Goal: Task Accomplishment & Management: Use online tool/utility

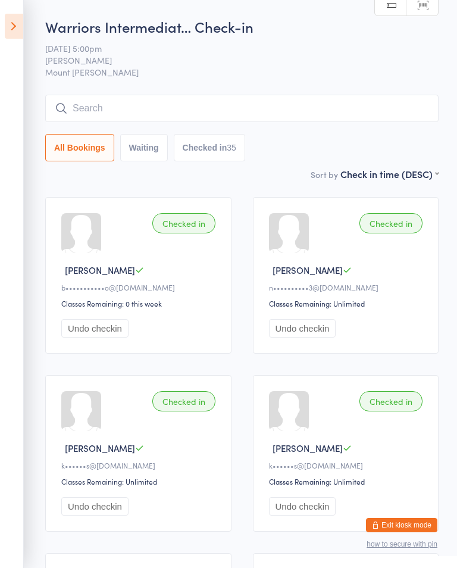
click at [350, 113] on input "search" at bounding box center [242, 108] width 394 height 27
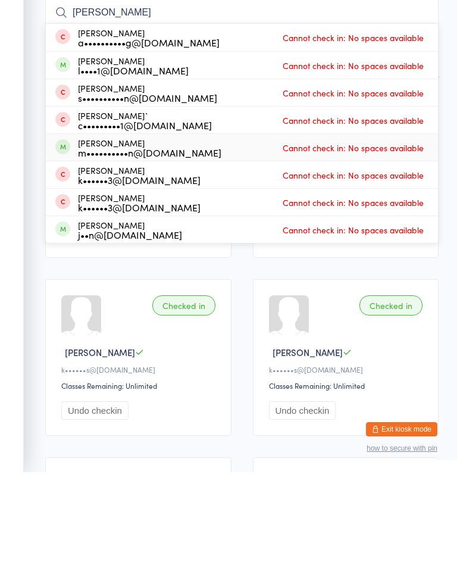
type input "[PERSON_NAME]"
click at [202, 230] on div "[PERSON_NAME] m••••••••••n@[DOMAIN_NAME] Cannot check in: No spaces available" at bounding box center [242, 243] width 393 height 27
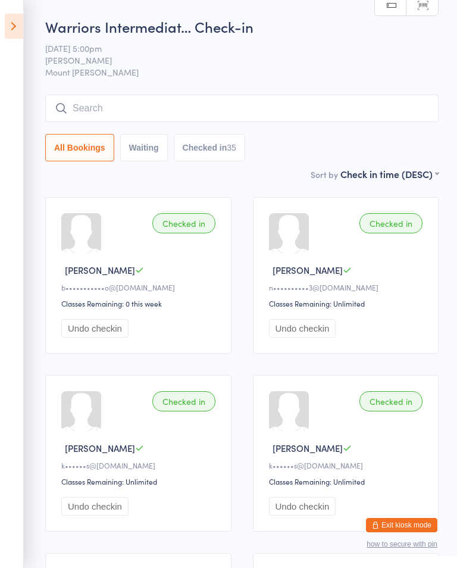
click at [328, 93] on div "Warriors Intermediat… Check-in 14 Oct 5:00pm Shihan Amy Gardam Mount Evelyn Man…" at bounding box center [242, 92] width 394 height 151
click at [346, 107] on input "search" at bounding box center [242, 108] width 394 height 27
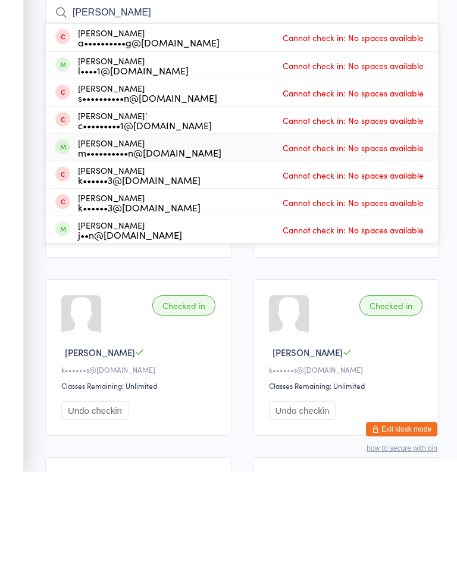
type input "[PERSON_NAME]"
click at [79, 234] on div "Patrick Armstrong m••••••••••n@hotmail.com" at bounding box center [150, 243] width 144 height 19
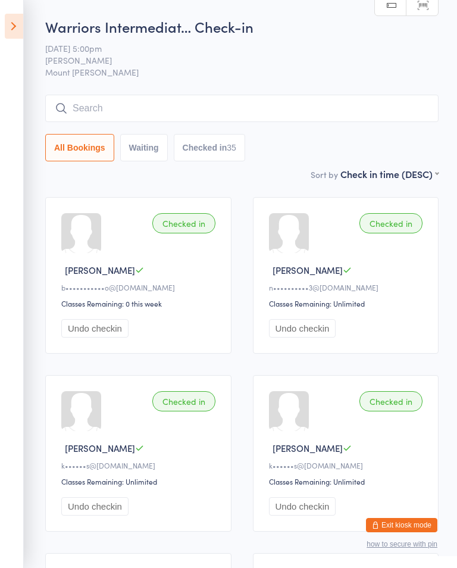
click at [21, 21] on icon at bounding box center [14, 26] width 18 height 25
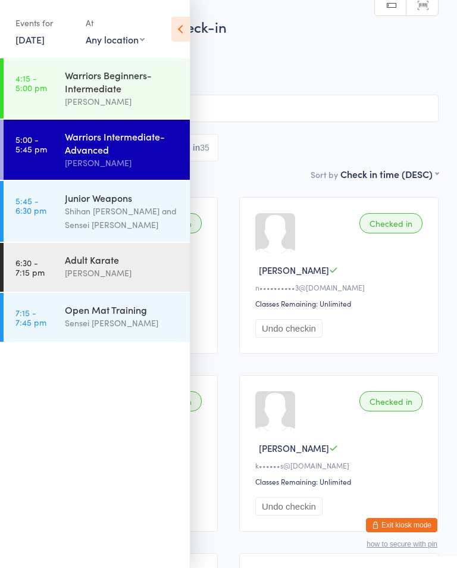
click at [126, 220] on div "Shihan [PERSON_NAME] and Sensei [PERSON_NAME]" at bounding box center [122, 217] width 115 height 27
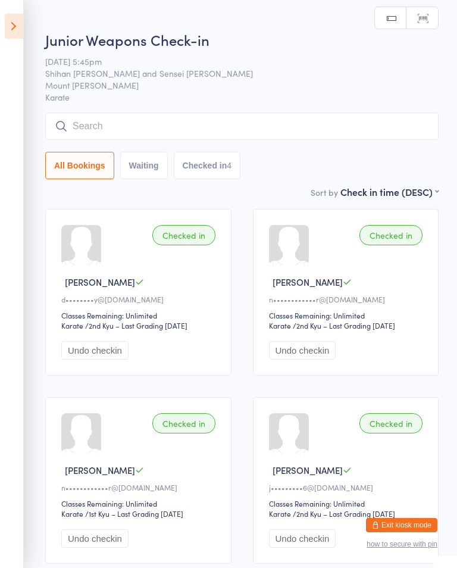
click at [363, 132] on input "search" at bounding box center [242, 126] width 394 height 27
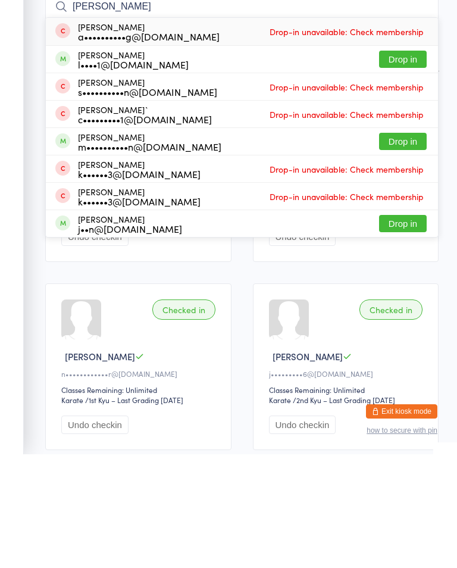
type input "[PERSON_NAME]"
click at [405, 247] on button "Drop in" at bounding box center [403, 255] width 48 height 17
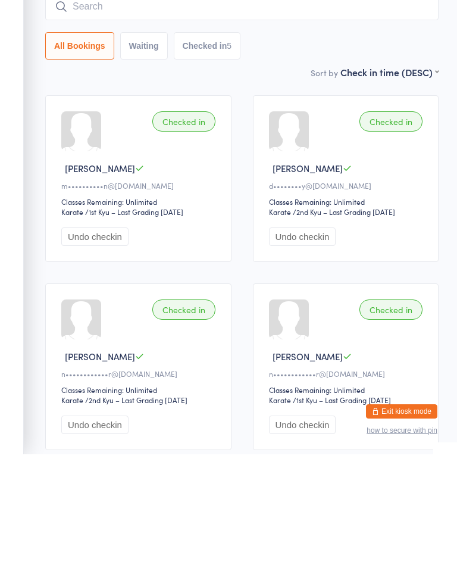
click at [302, 146] on div "All Bookings Waiting Checked in 5" at bounding box center [242, 159] width 394 height 27
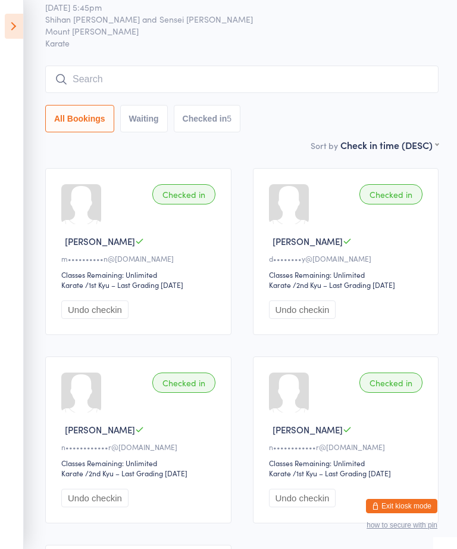
click at [347, 67] on input "search" at bounding box center [242, 79] width 394 height 27
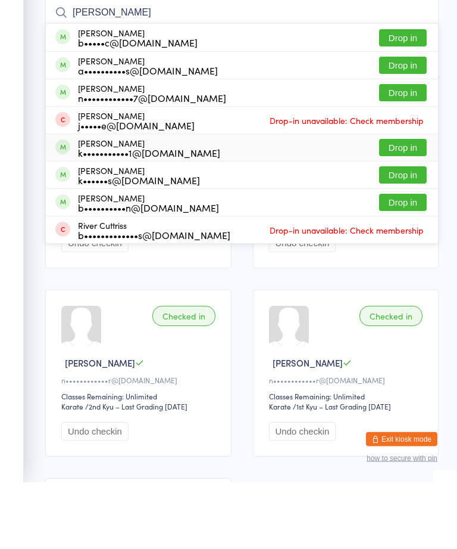
type input "Oliver"
click at [415, 201] on div "Oliver Kondraschek k•••••••••••1@bigpond.com Drop in" at bounding box center [242, 214] width 393 height 27
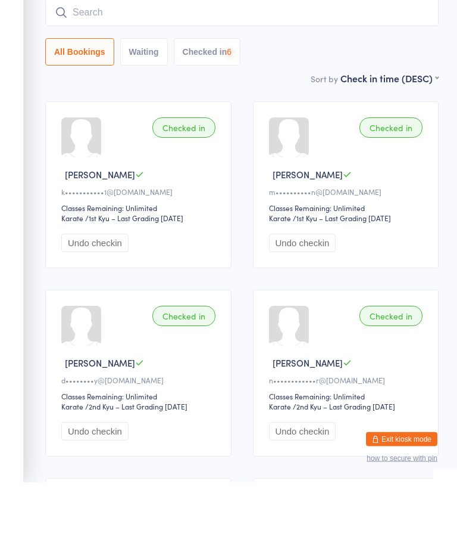
click at [432, 66] on input "search" at bounding box center [242, 79] width 394 height 27
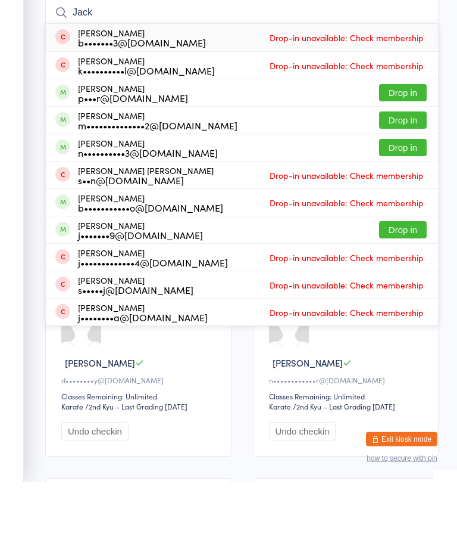
type input "Jack"
click at [418, 179] on button "Drop in" at bounding box center [403, 187] width 48 height 17
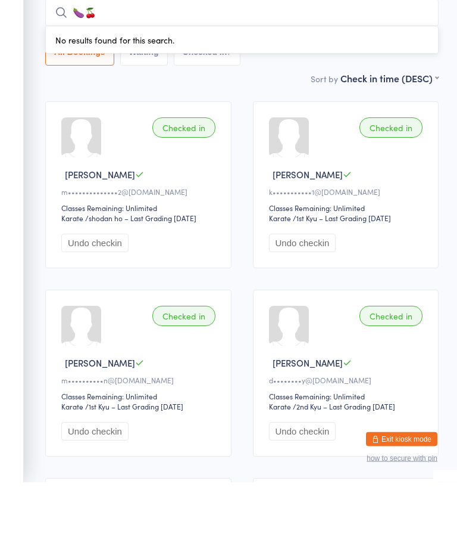
type input "🍆"
click at [302, 105] on div "All Bookings Waiting Checked in 7" at bounding box center [242, 118] width 394 height 27
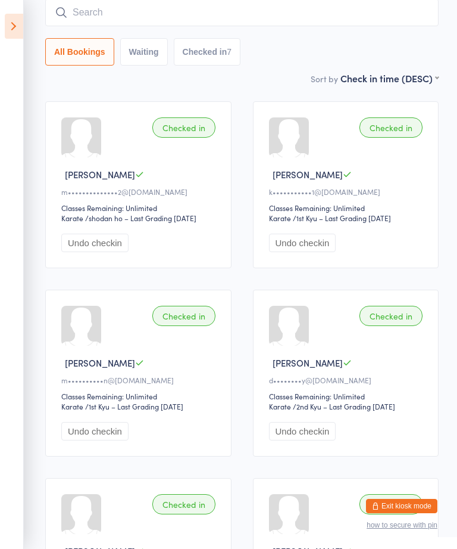
click at [120, 14] on input "search" at bounding box center [242, 12] width 394 height 27
type input "🍑"
type input "🌽"
type input "🍌"
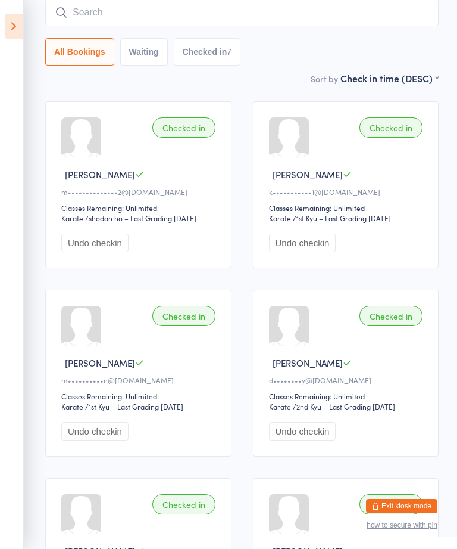
click at [257, 20] on input "search" at bounding box center [242, 12] width 394 height 27
type input "🥨"
type input "🗽"
type input "🗿"
type input "🧊"
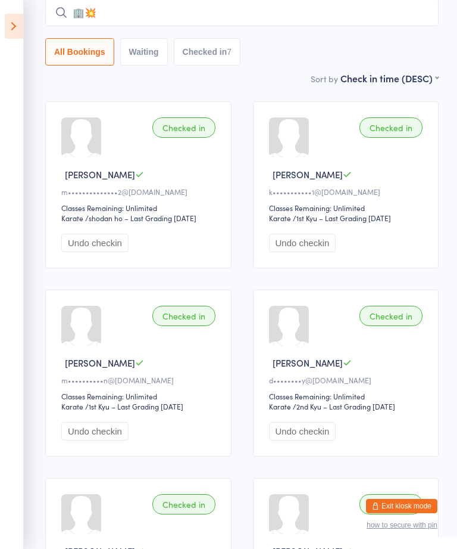
type input "🏢"
type input "9️⃣"
type input "1️⃣"
type input "⏏️"
type input "⏩"
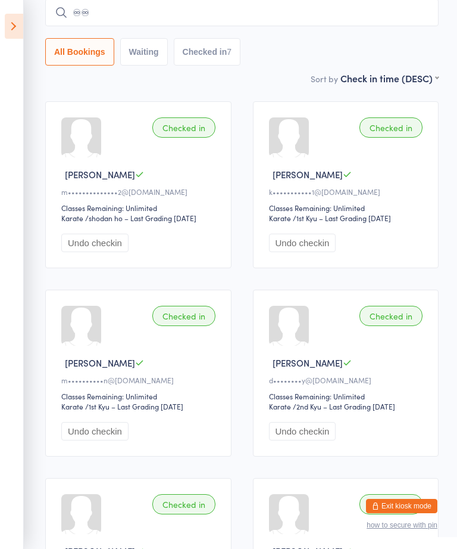
type input "♾"
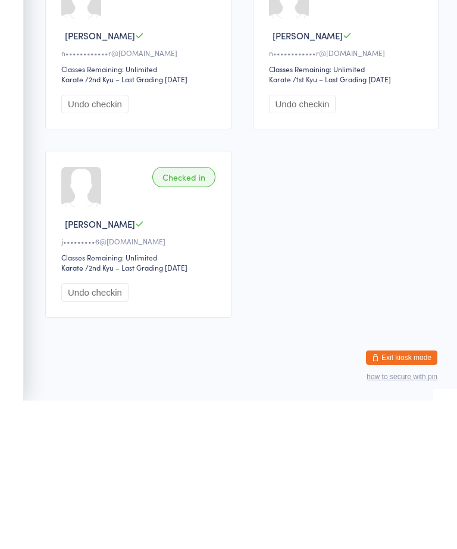
scroll to position [0, 0]
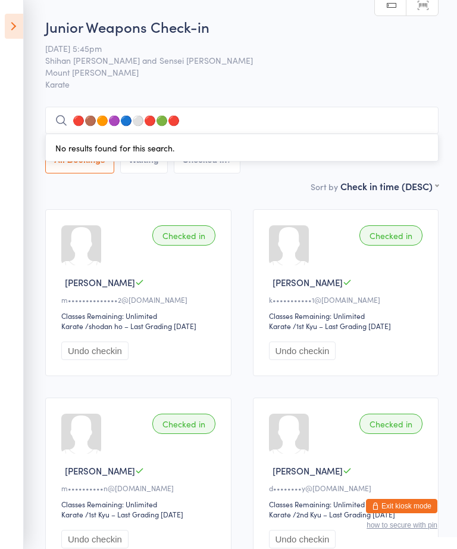
click at [281, 108] on input "🔴🟤🟠🟣🔵⚪️🔴🟢🔴" at bounding box center [242, 120] width 394 height 27
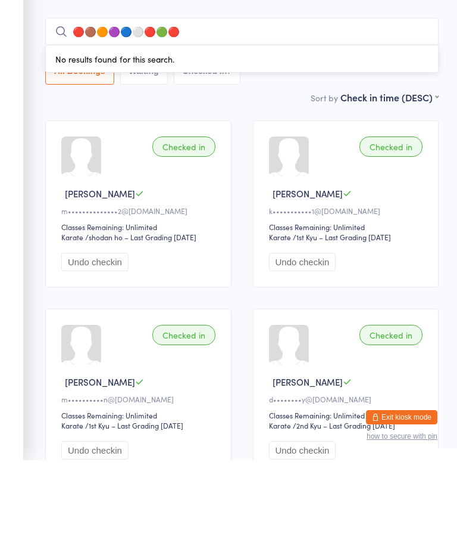
click at [204, 107] on input "🔴🟤🟠🟣🔵⚪️🔴🟢🔴" at bounding box center [242, 120] width 394 height 27
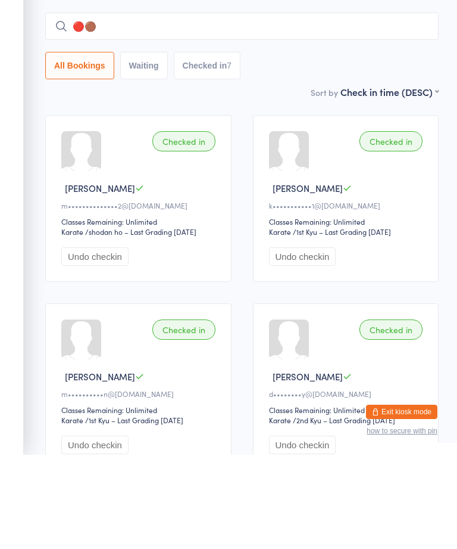
type input "🔴"
click at [30, 92] on ui-view "Junior Weapons Check-in 14 Oct 5:45pm Shihan Amy Gardam and Sensei Callum Willi…" at bounding box center [228, 484] width 457 height 935
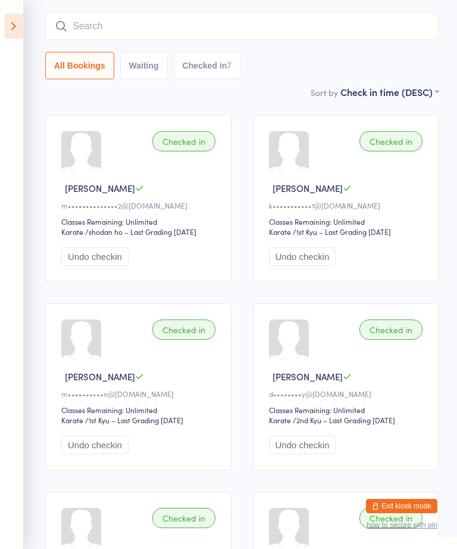
click at [22, 21] on icon at bounding box center [14, 26] width 18 height 25
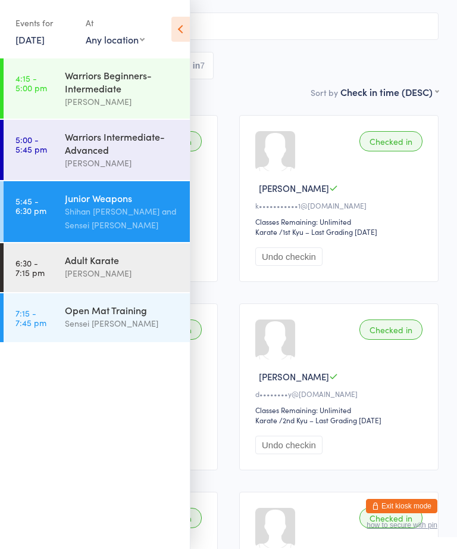
click at [141, 139] on div "Warriors Intermediate-Advanced" at bounding box center [122, 143] width 115 height 26
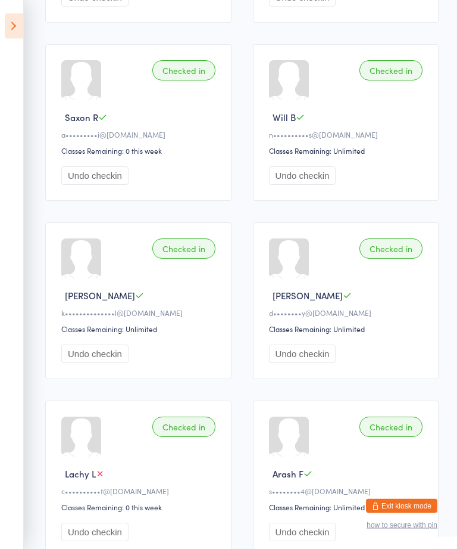
click at [98, 363] on button "Undo checkin" at bounding box center [94, 354] width 67 height 18
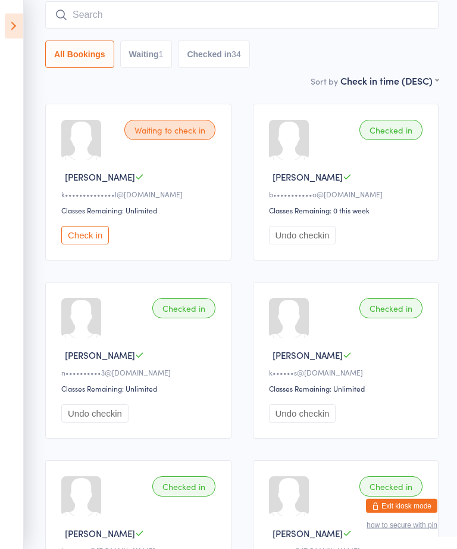
scroll to position [80, 0]
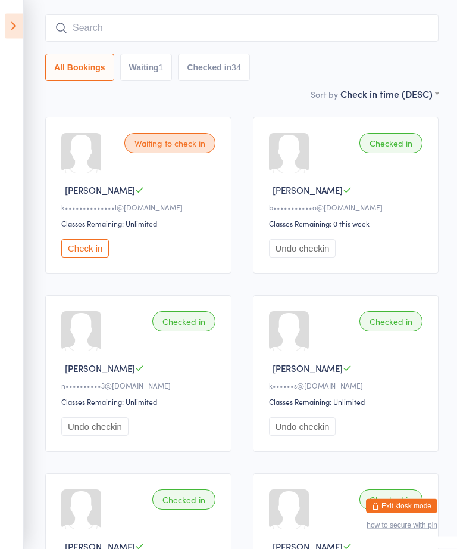
click at [23, 16] on icon at bounding box center [14, 26] width 18 height 25
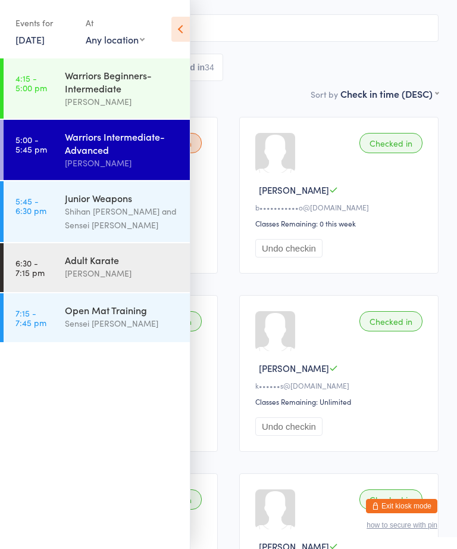
click at [144, 204] on div "Junior Weapons" at bounding box center [122, 197] width 115 height 13
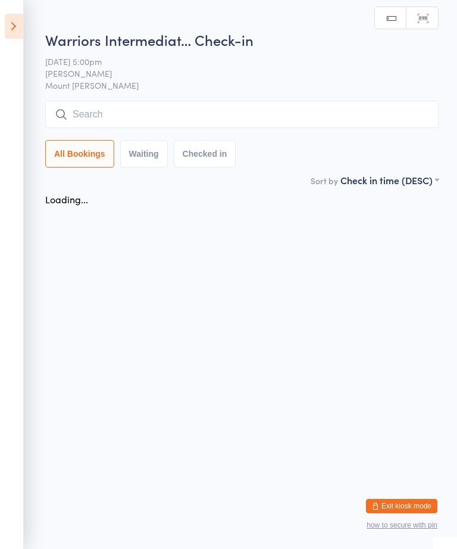
click at [287, 115] on input "search" at bounding box center [242, 114] width 394 height 27
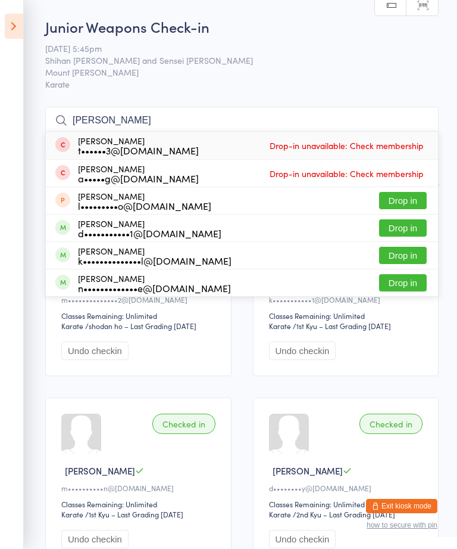
type input "Thomas"
click at [415, 256] on button "Drop in" at bounding box center [403, 255] width 48 height 17
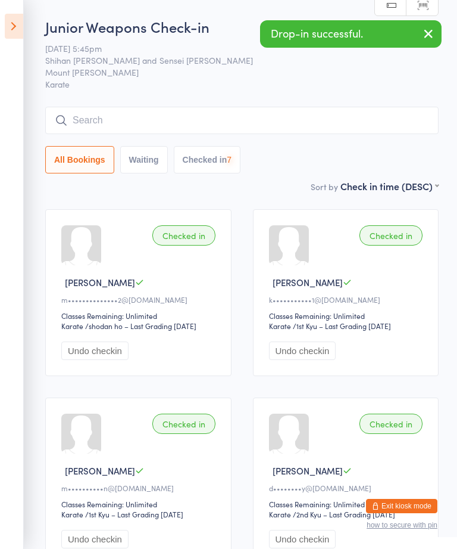
type input "b"
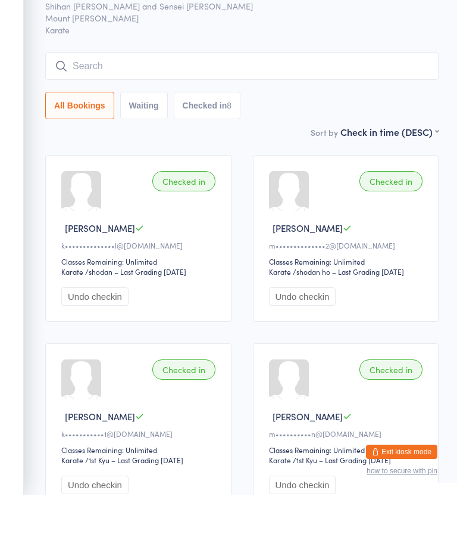
type input "b"
click at [289, 179] on div "Sort by Check in time (DESC) First name (ASC) First name (DESC) Last name (ASC)…" at bounding box center [242, 185] width 394 height 13
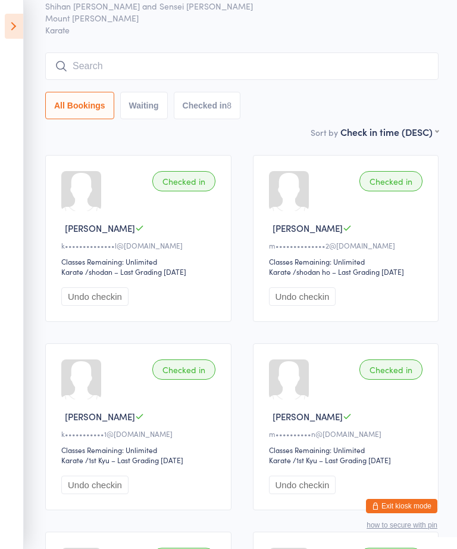
click at [247, 66] on input "search" at bounding box center [242, 65] width 394 height 27
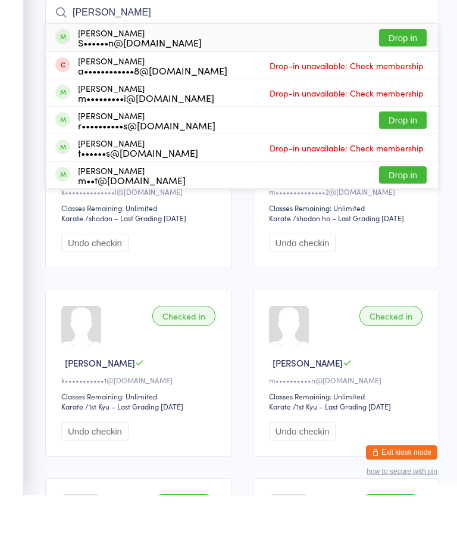
type input "Beau Mathis"
click at [410, 83] on button "Drop in" at bounding box center [403, 91] width 48 height 17
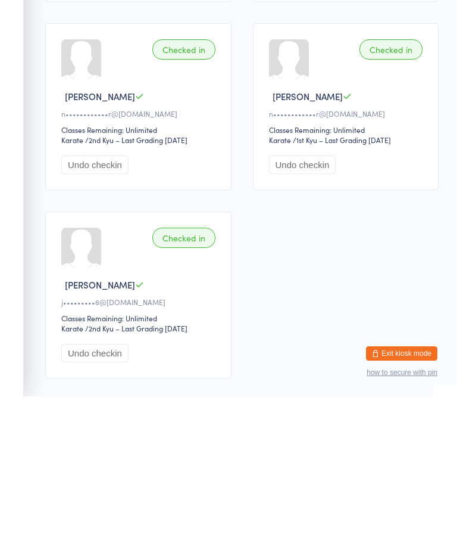
scroll to position [0, 0]
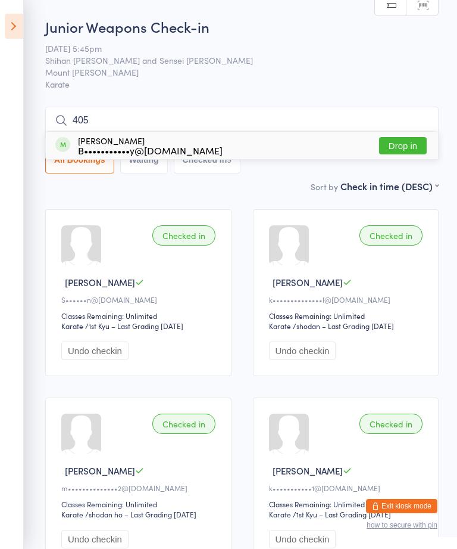
type input "405"
click at [407, 147] on button "Drop in" at bounding box center [403, 145] width 48 height 17
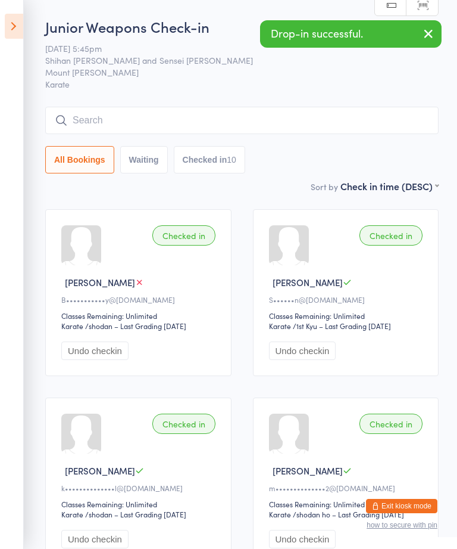
click at [365, 123] on input "search" at bounding box center [242, 120] width 394 height 27
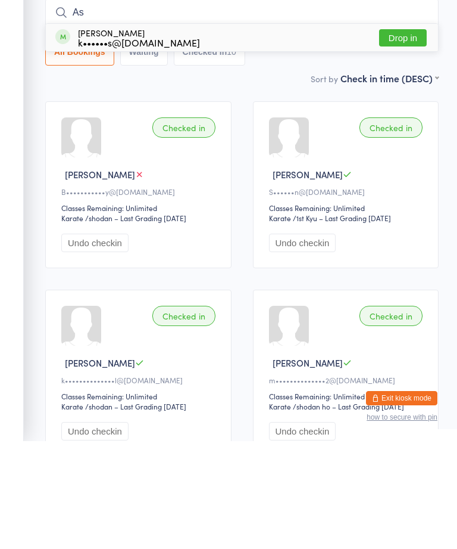
type input "As"
click at [415, 137] on button "Drop in" at bounding box center [403, 145] width 48 height 17
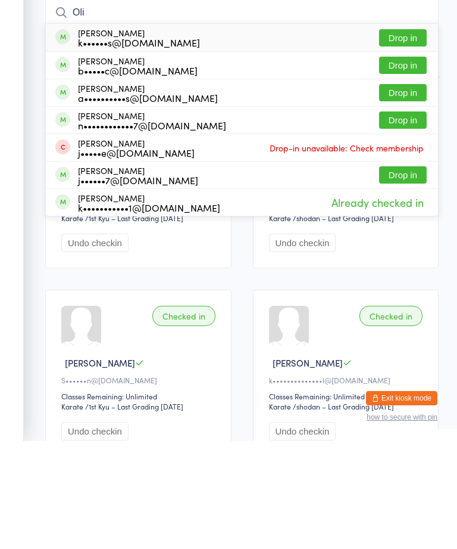
type input "Oli"
click at [404, 137] on button "Drop in" at bounding box center [403, 145] width 48 height 17
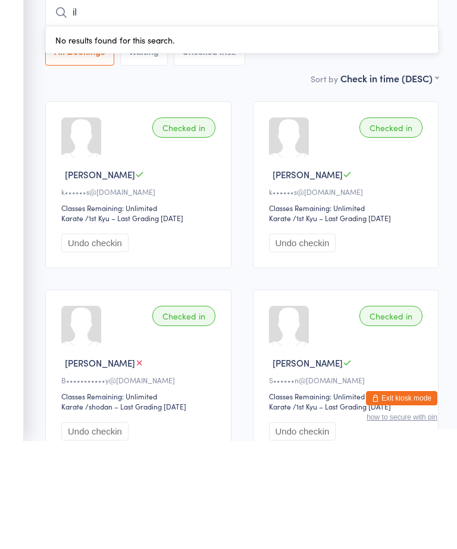
type input "i"
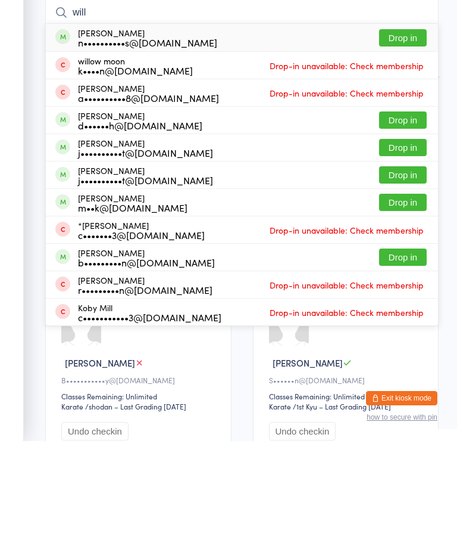
type input "will"
click at [73, 136] on div "Will Beimers n••••••••••s@hotmail.com" at bounding box center [136, 145] width 162 height 19
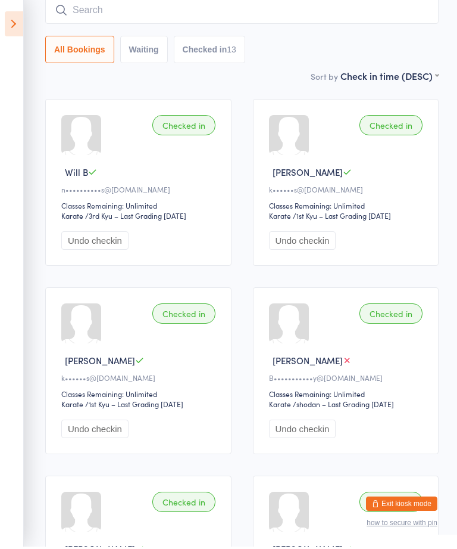
scroll to position [110, 0]
click at [17, 23] on icon at bounding box center [14, 26] width 18 height 25
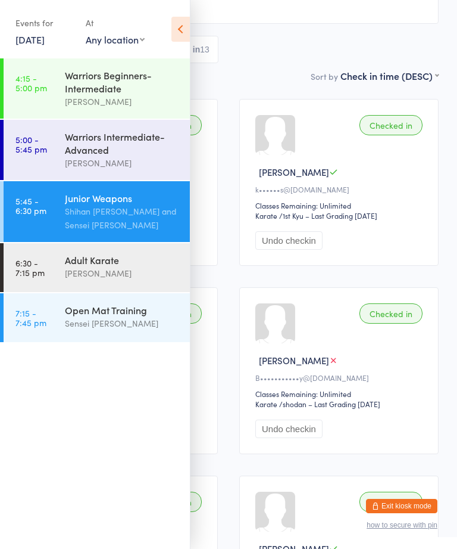
click at [49, 272] on link "6:30 - 7:15 pm Adult Karate Shihan Amy Gardam" at bounding box center [97, 267] width 186 height 49
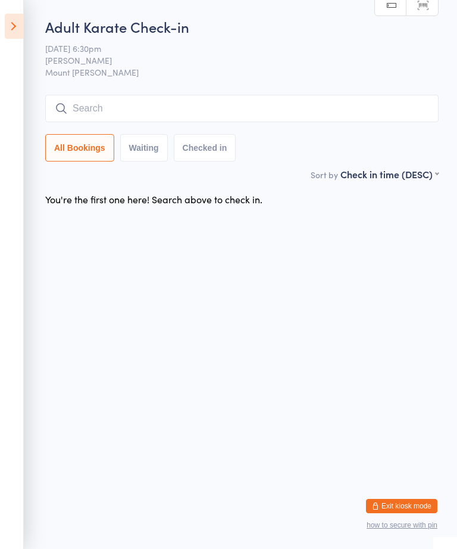
click at [106, 106] on input "search" at bounding box center [242, 108] width 394 height 27
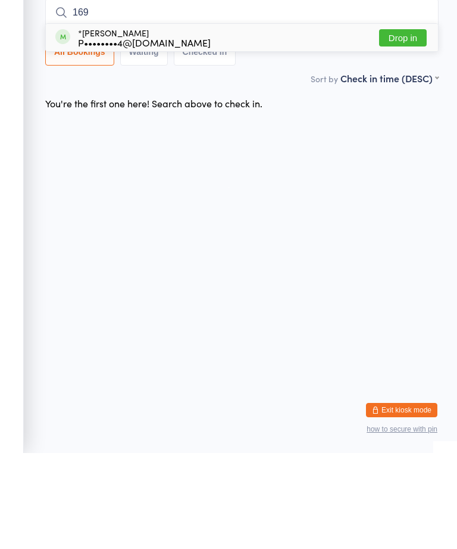
type input "169"
click at [409, 125] on button "Drop in" at bounding box center [403, 133] width 48 height 17
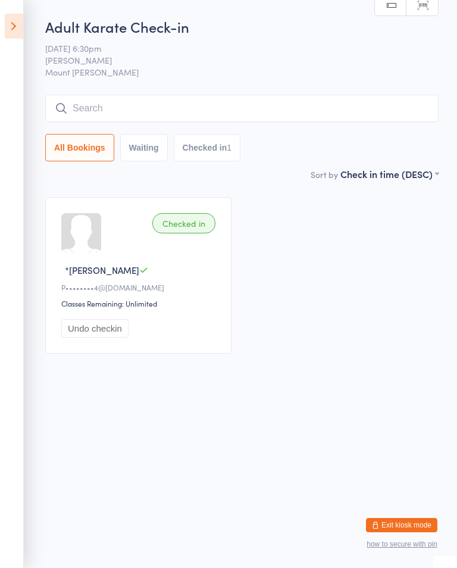
click at [17, 30] on icon at bounding box center [14, 26] width 18 height 25
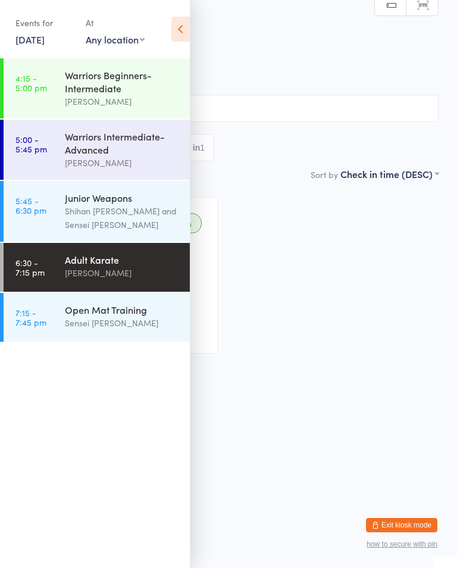
click at [129, 316] on div "Open Mat Training" at bounding box center [122, 309] width 115 height 13
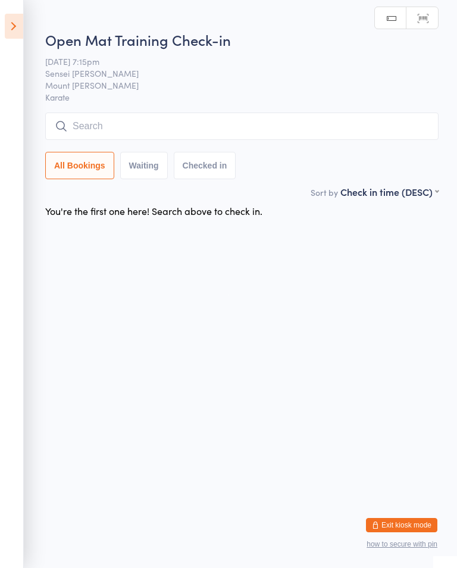
click at [152, 117] on input "search" at bounding box center [242, 126] width 394 height 27
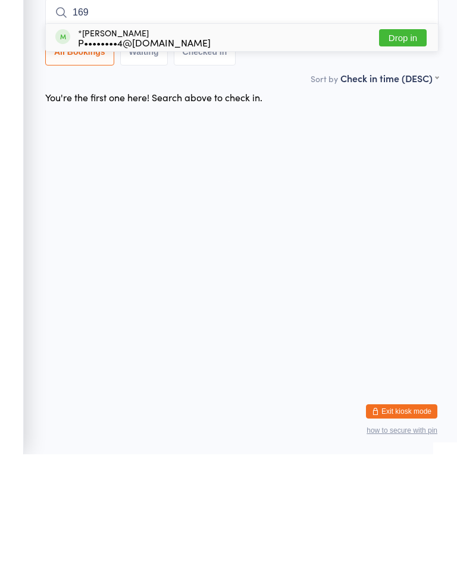
type input "169"
click at [403, 143] on button "Drop in" at bounding box center [403, 151] width 48 height 17
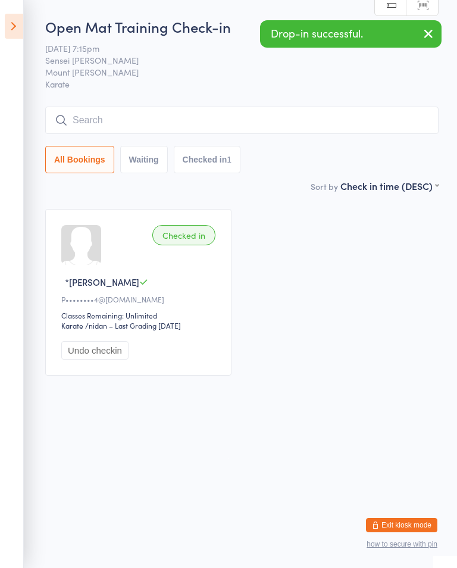
click at [17, 20] on icon at bounding box center [14, 26] width 18 height 25
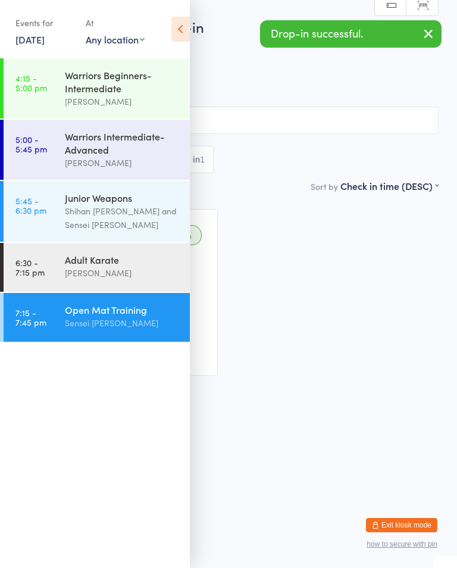
click at [123, 266] on div "Adult Karate" at bounding box center [122, 259] width 115 height 13
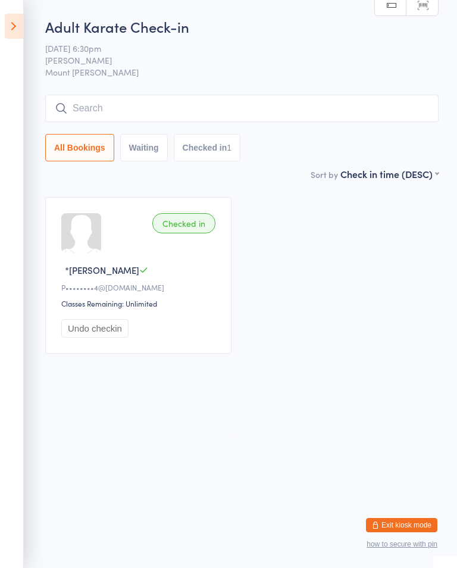
click at [164, 102] on input "search" at bounding box center [242, 108] width 394 height 27
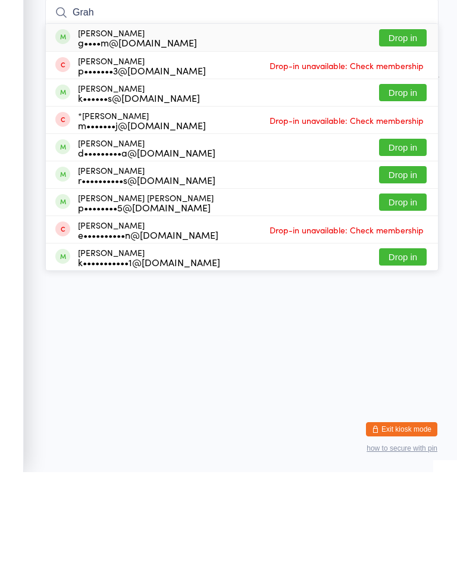
type input "Grah"
click at [403, 125] on button "Drop in" at bounding box center [403, 133] width 48 height 17
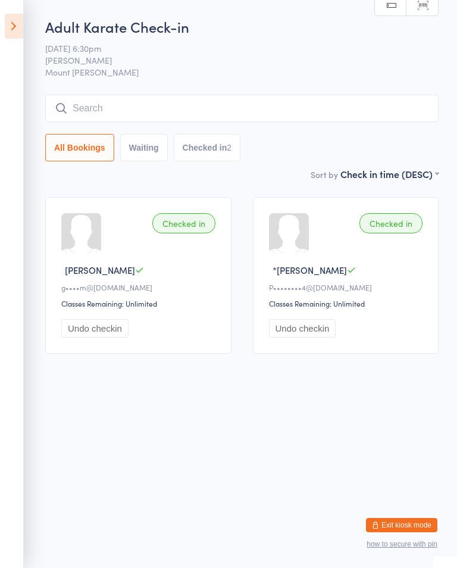
click at [160, 108] on input "search" at bounding box center [242, 108] width 394 height 27
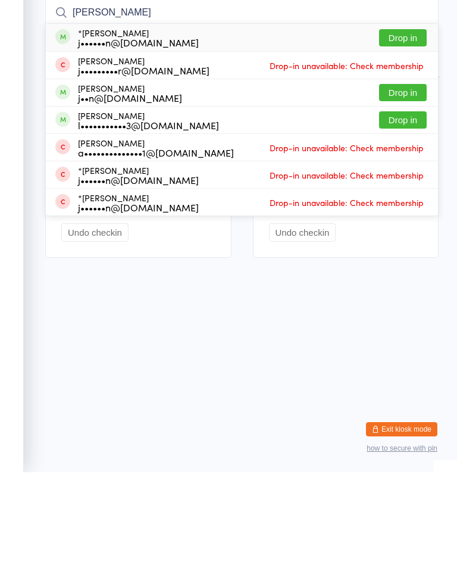
type input "John lyo"
click at [405, 125] on button "Drop in" at bounding box center [403, 133] width 48 height 17
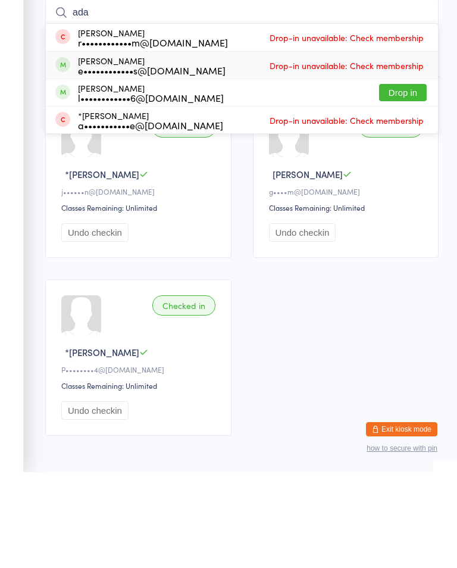
type input "ada"
click at [397, 148] on div "Billy Adams e••••••••••••s@outlook.com Drop-in unavailable: Check membership" at bounding box center [242, 161] width 393 height 27
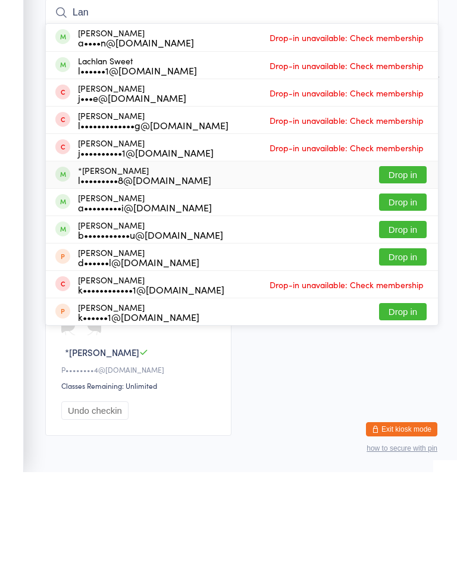
type input "Lan"
click at [400, 257] on div "*Landen Morton l•••••••••8@gmail.com Drop in" at bounding box center [242, 270] width 393 height 27
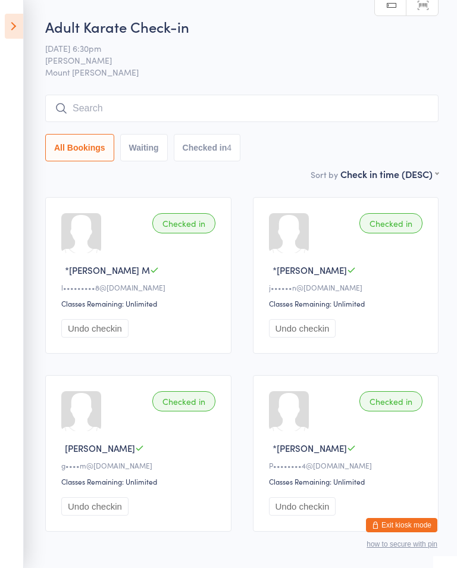
click at [283, 103] on input "search" at bounding box center [242, 108] width 394 height 27
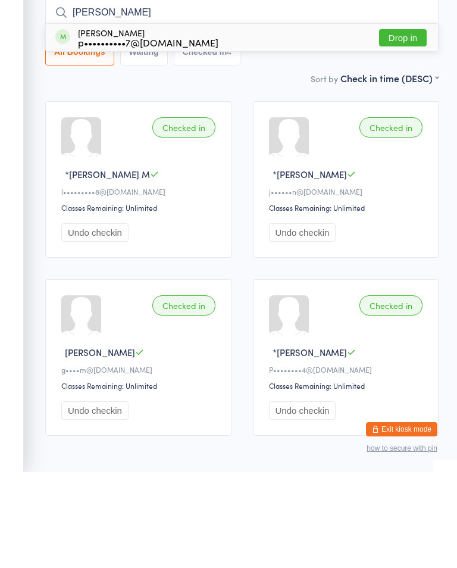
type input "Kurt"
click at [408, 125] on button "Drop in" at bounding box center [403, 133] width 48 height 17
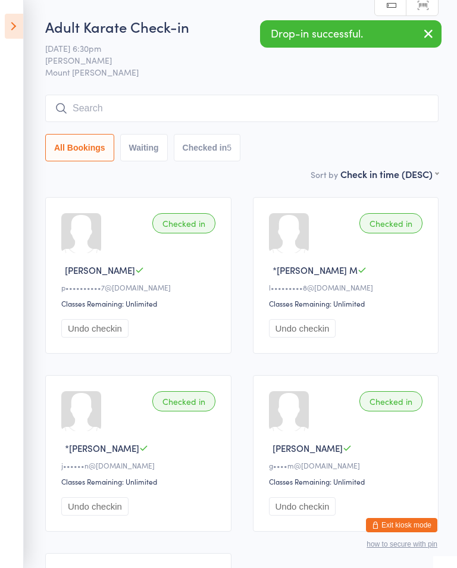
click at [22, 29] on icon at bounding box center [14, 26] width 18 height 25
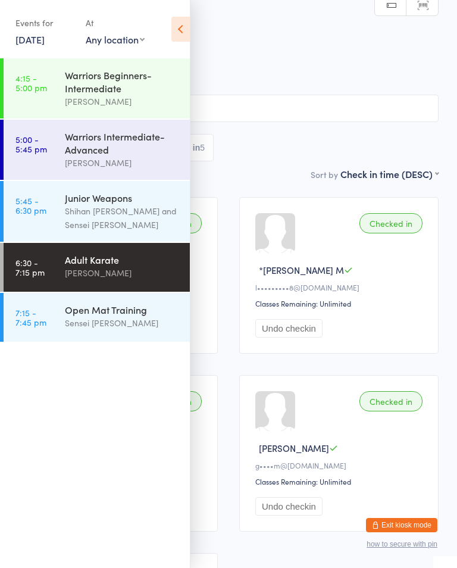
click at [119, 316] on div "Open Mat Training" at bounding box center [122, 309] width 115 height 13
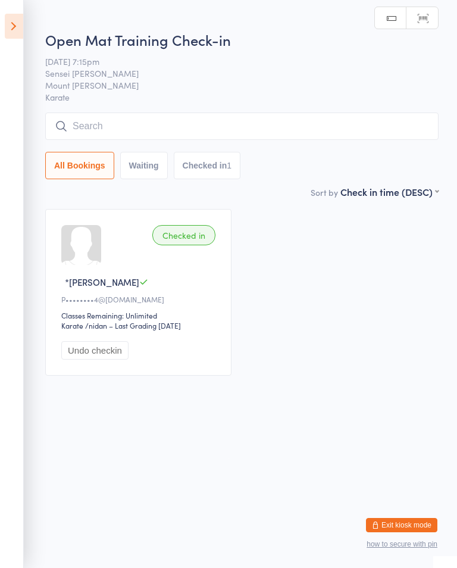
click at [340, 111] on div "Open Mat Training Check-in 14 Oct 7:15pm Sensei Callum Williams Mount Evelyn Ka…" at bounding box center [242, 107] width 394 height 155
click at [319, 140] on input "search" at bounding box center [242, 126] width 394 height 27
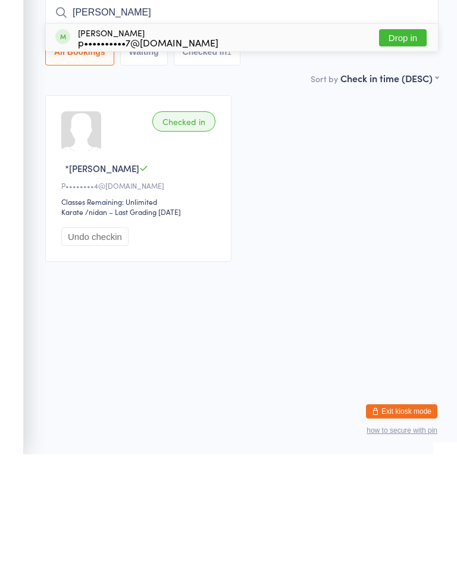
type input "Kurt"
click at [415, 143] on button "Drop in" at bounding box center [403, 151] width 48 height 17
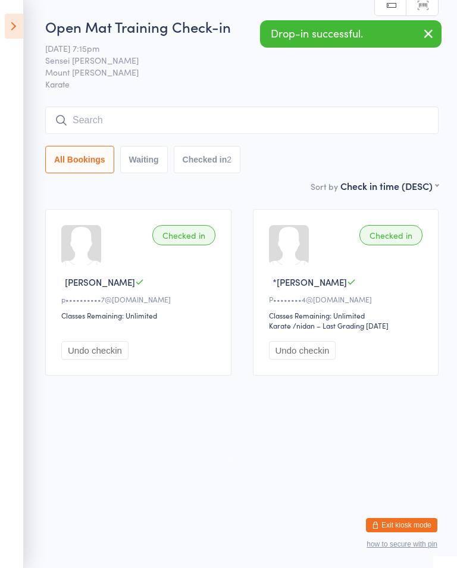
click at [18, 26] on icon at bounding box center [14, 26] width 18 height 25
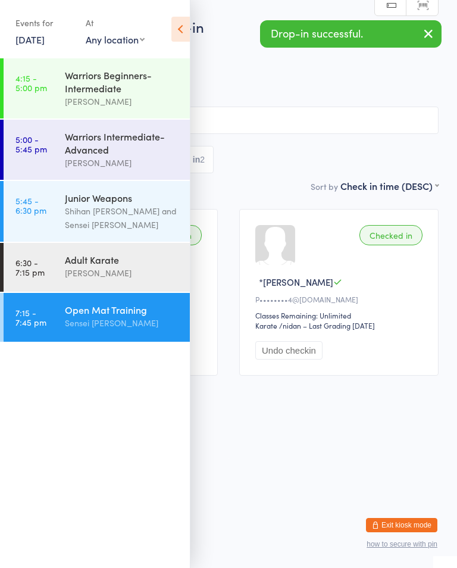
click at [130, 277] on div "[PERSON_NAME]" at bounding box center [122, 273] width 115 height 14
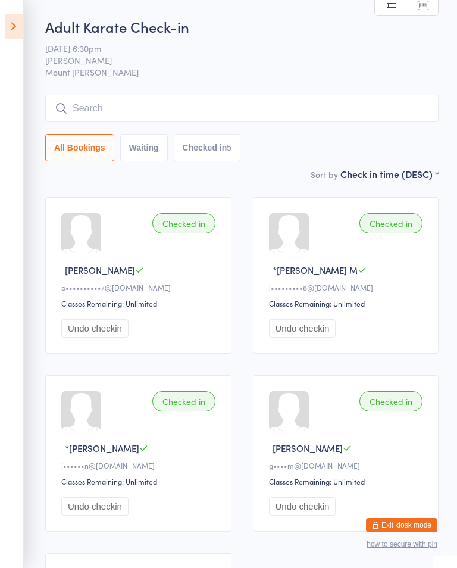
click at [291, 110] on input "search" at bounding box center [242, 108] width 394 height 27
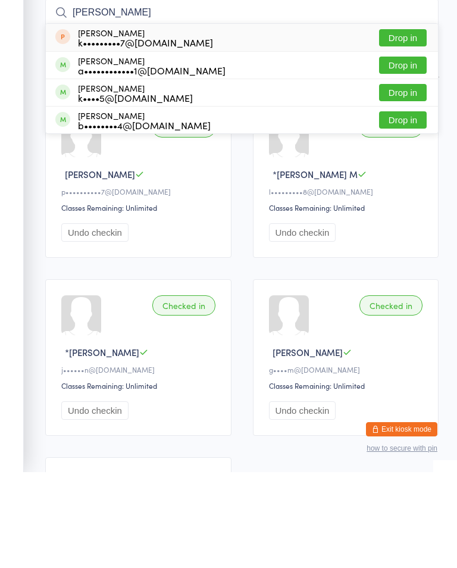
type input "Amelia"
click at [412, 152] on button "Drop in" at bounding box center [403, 160] width 48 height 17
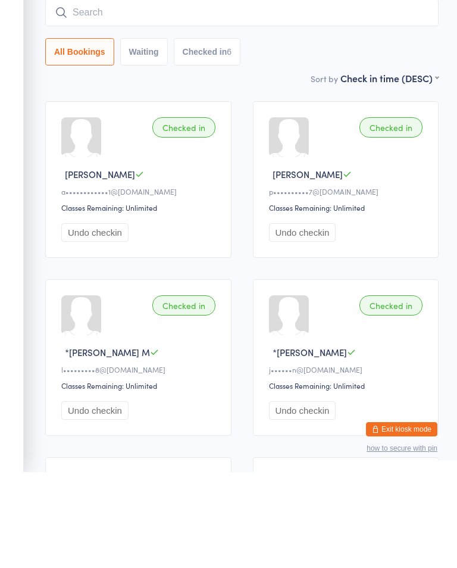
click at [397, 95] on input "search" at bounding box center [242, 108] width 394 height 27
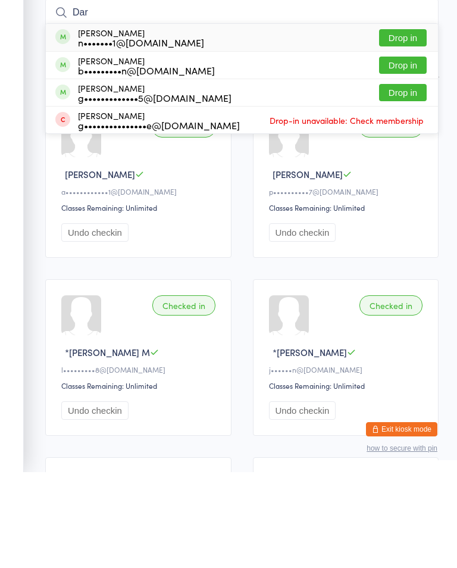
type input "Dar"
click at [416, 125] on button "Drop in" at bounding box center [403, 133] width 48 height 17
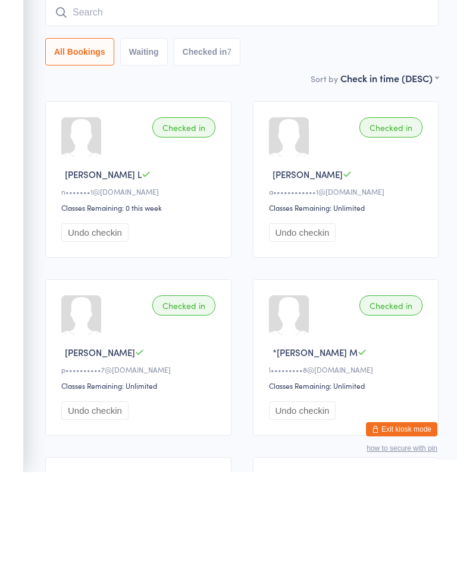
click at [390, 95] on input "search" at bounding box center [242, 108] width 394 height 27
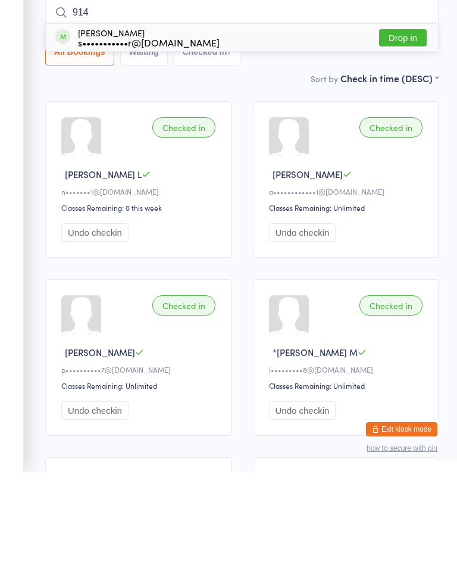
type input "914"
click at [409, 125] on button "Drop in" at bounding box center [403, 133] width 48 height 17
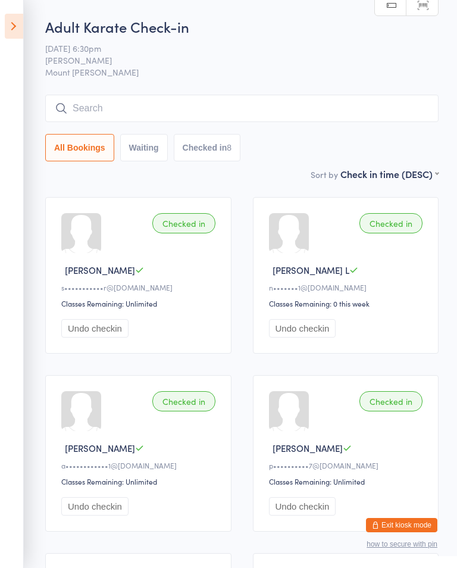
click at [152, 102] on input "search" at bounding box center [242, 108] width 394 height 27
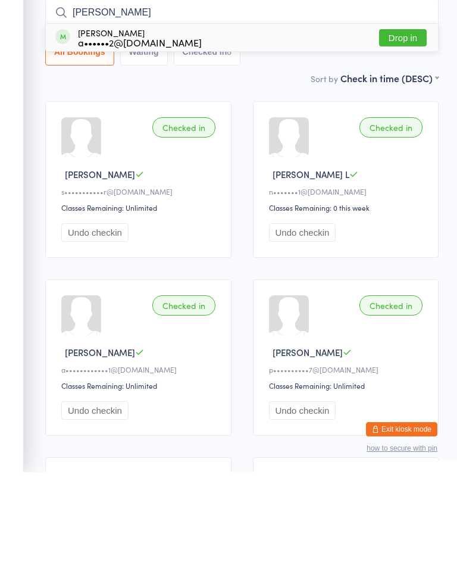
type input "Amy"
click at [412, 125] on button "Drop in" at bounding box center [403, 133] width 48 height 17
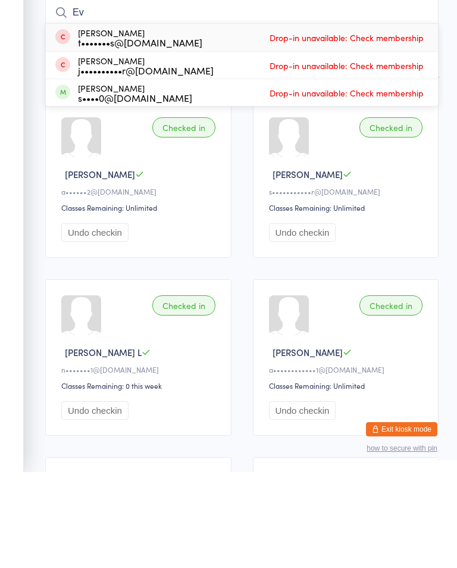
type input "E"
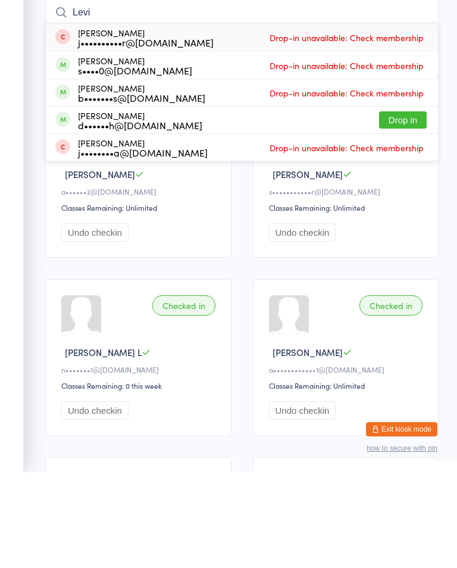
type input "Levi"
click at [419, 207] on button "Drop in" at bounding box center [403, 215] width 48 height 17
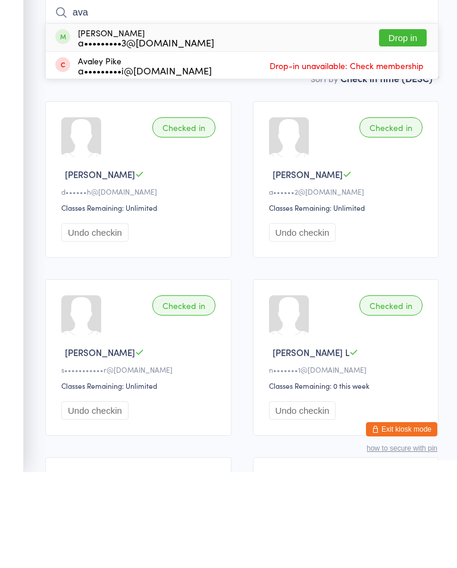
type input "ava"
click at [408, 125] on button "Drop in" at bounding box center [403, 133] width 48 height 17
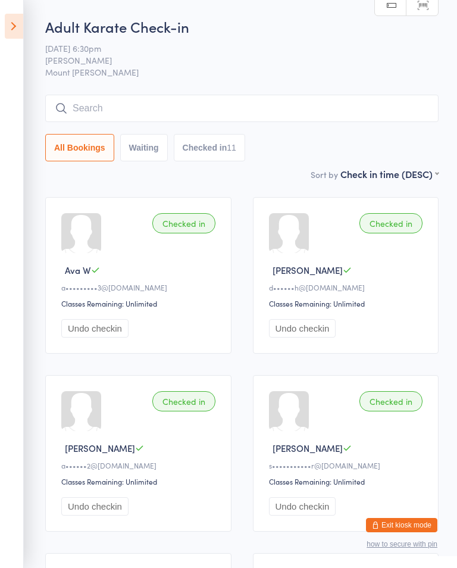
click at [301, 114] on input "search" at bounding box center [242, 108] width 394 height 27
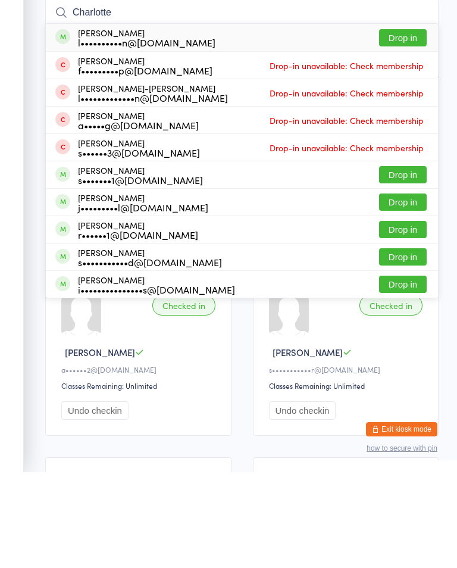
type input "Charlotte"
click at [407, 125] on button "Drop in" at bounding box center [403, 133] width 48 height 17
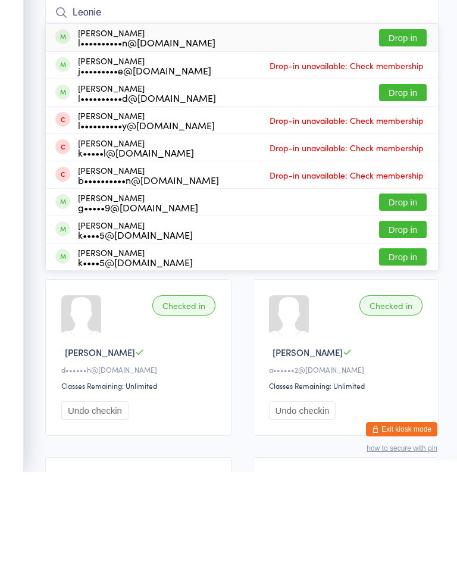
type input "Leonie"
click at [406, 120] on div "Leonie Jansen l••••••••••n@bigpond.com Drop in" at bounding box center [242, 133] width 393 height 27
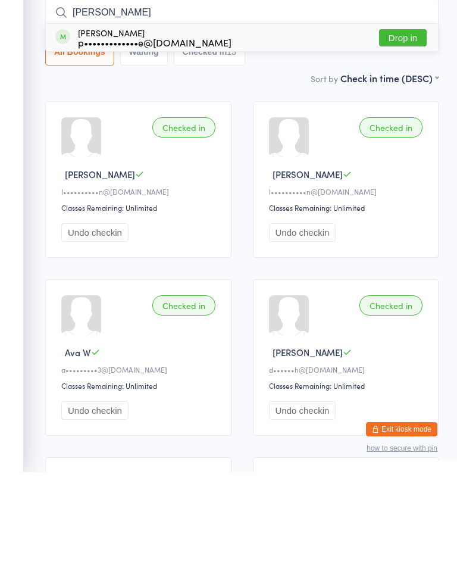
type input "Wade"
click at [111, 133] on div "p•••••••••••••e@gmail.com" at bounding box center [155, 138] width 154 height 10
